Goal: Check status: Check status

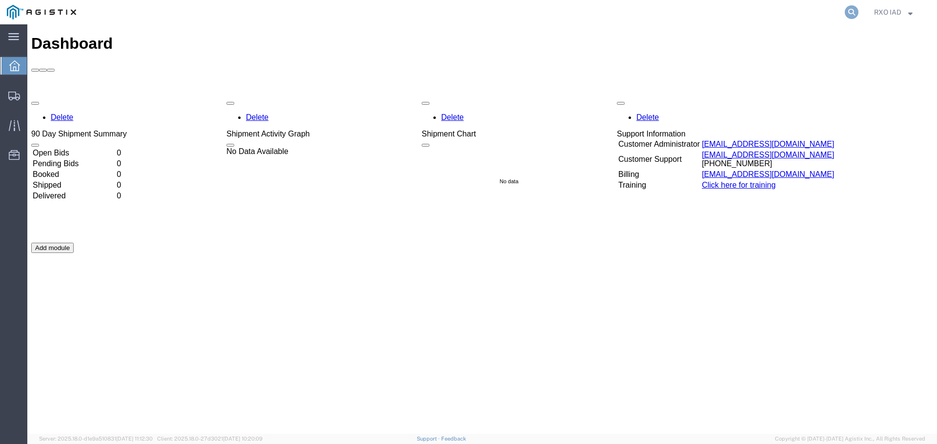
click at [852, 11] on icon at bounding box center [851, 12] width 14 height 14
click at [626, 10] on input "search" at bounding box center [696, 11] width 297 height 23
paste input "56778486"
type input "56778486"
click at [75, 170] on td "Booked" at bounding box center [73, 175] width 83 height 10
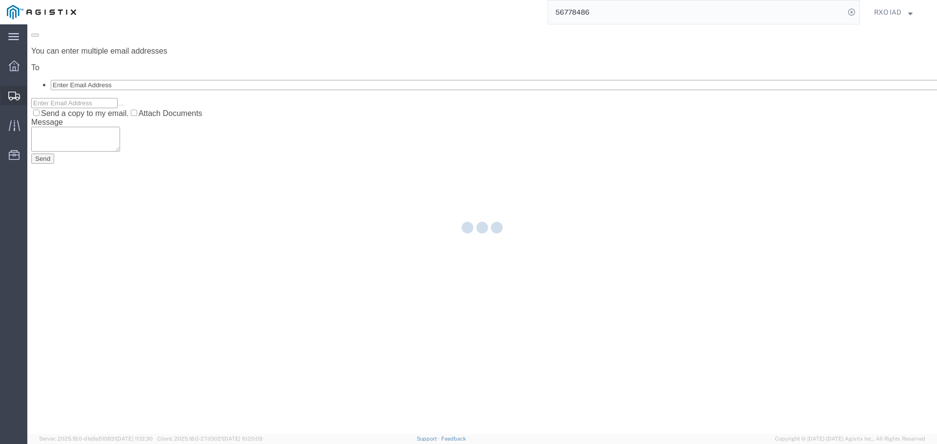
click at [21, 100] on div at bounding box center [13, 96] width 27 height 20
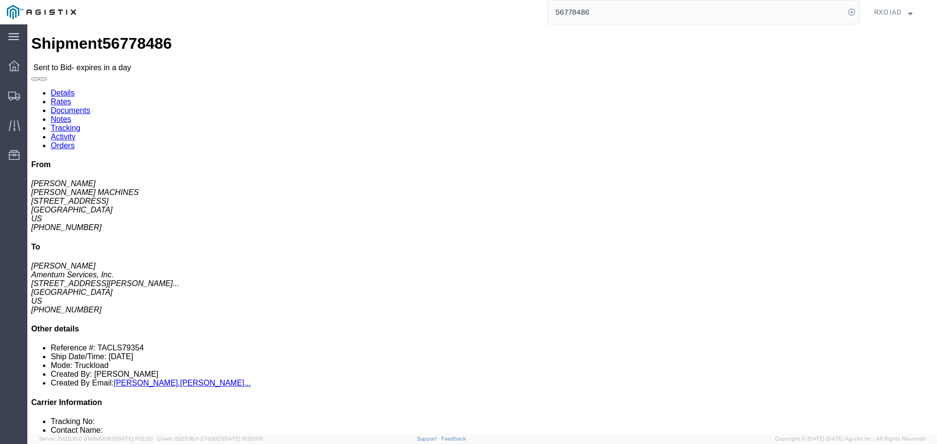
click link "Rates"
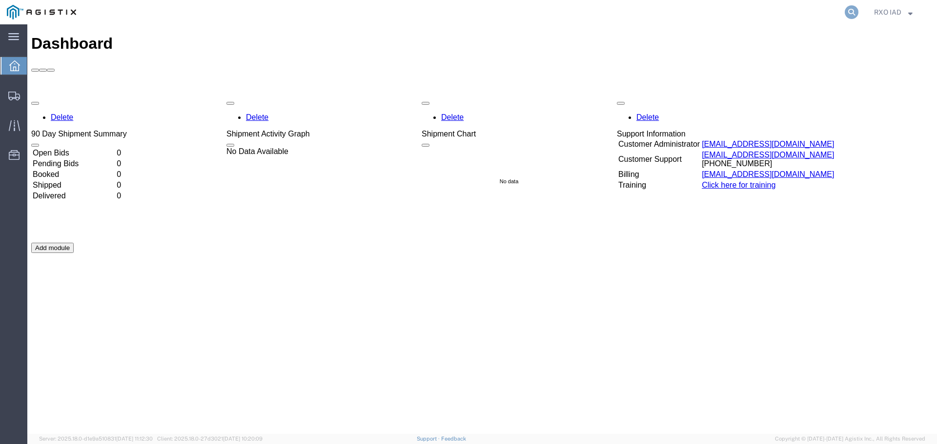
click at [849, 10] on icon at bounding box center [851, 12] width 14 height 14
paste input "56778486"
type input "56778486"
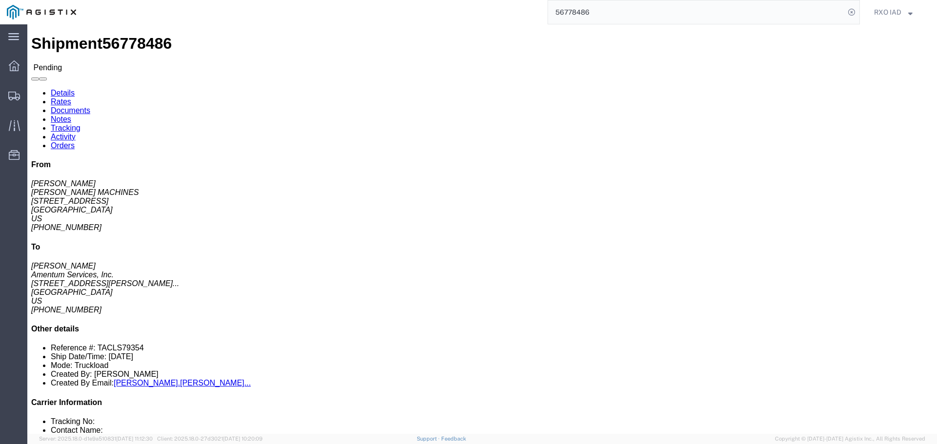
click link "Rates"
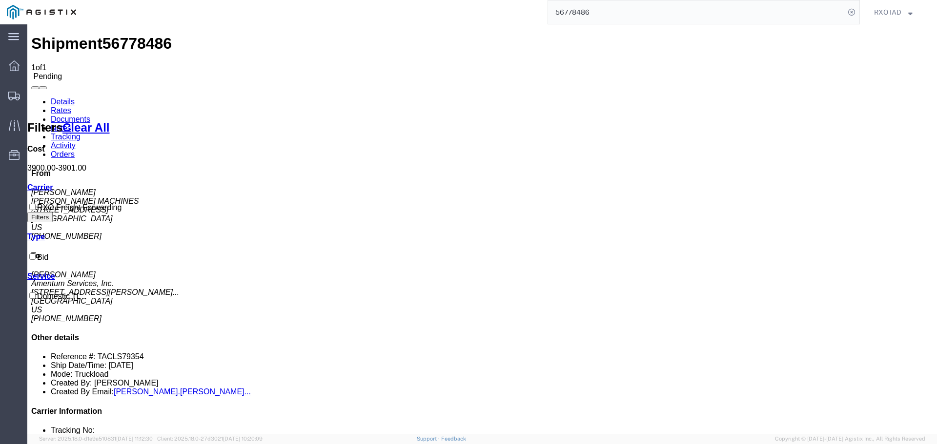
click at [66, 98] on link "Details" at bounding box center [63, 102] width 24 height 8
